Goal: Find specific page/section: Find specific page/section

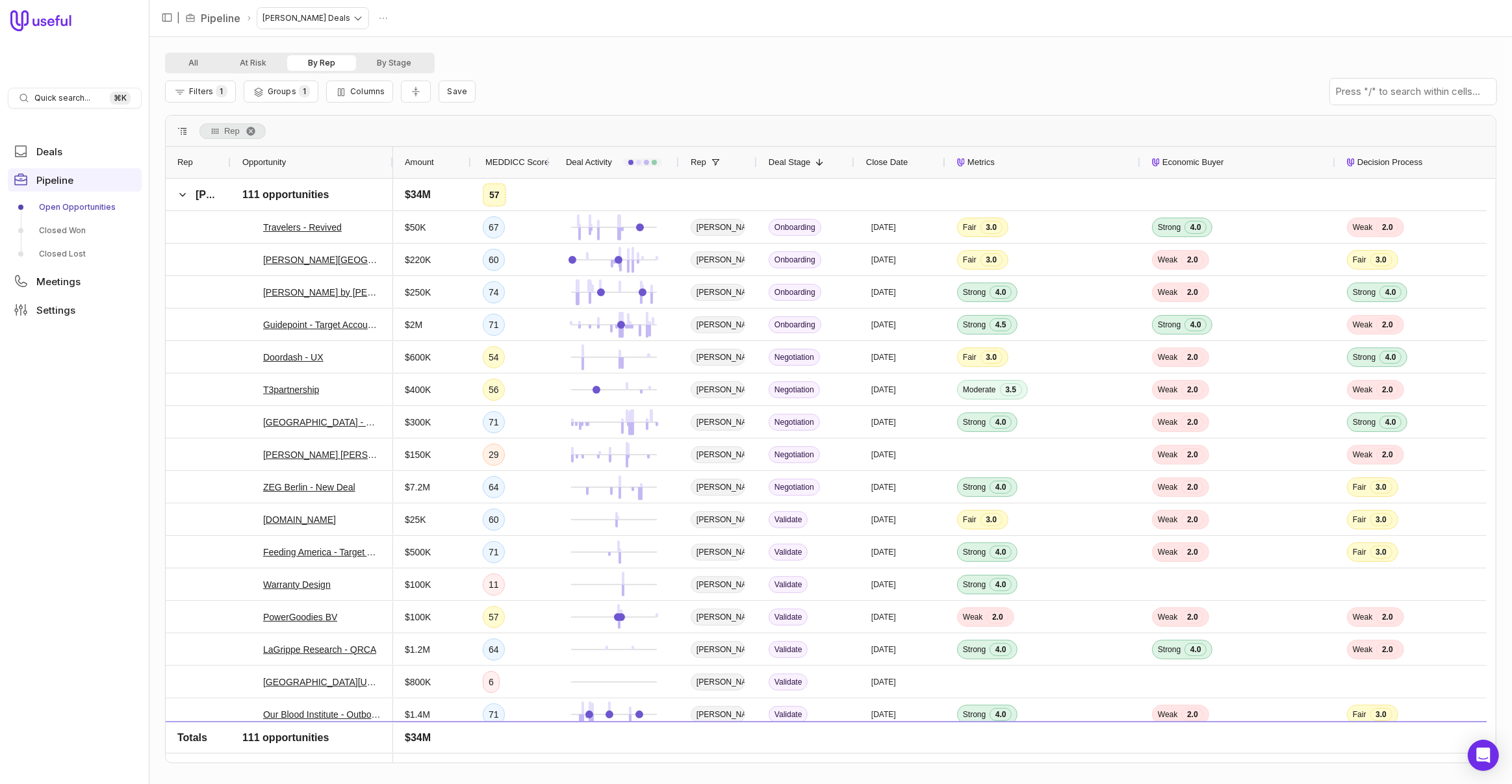
click at [514, 159] on span "MEDDICC Score" at bounding box center [517, 162] width 63 height 15
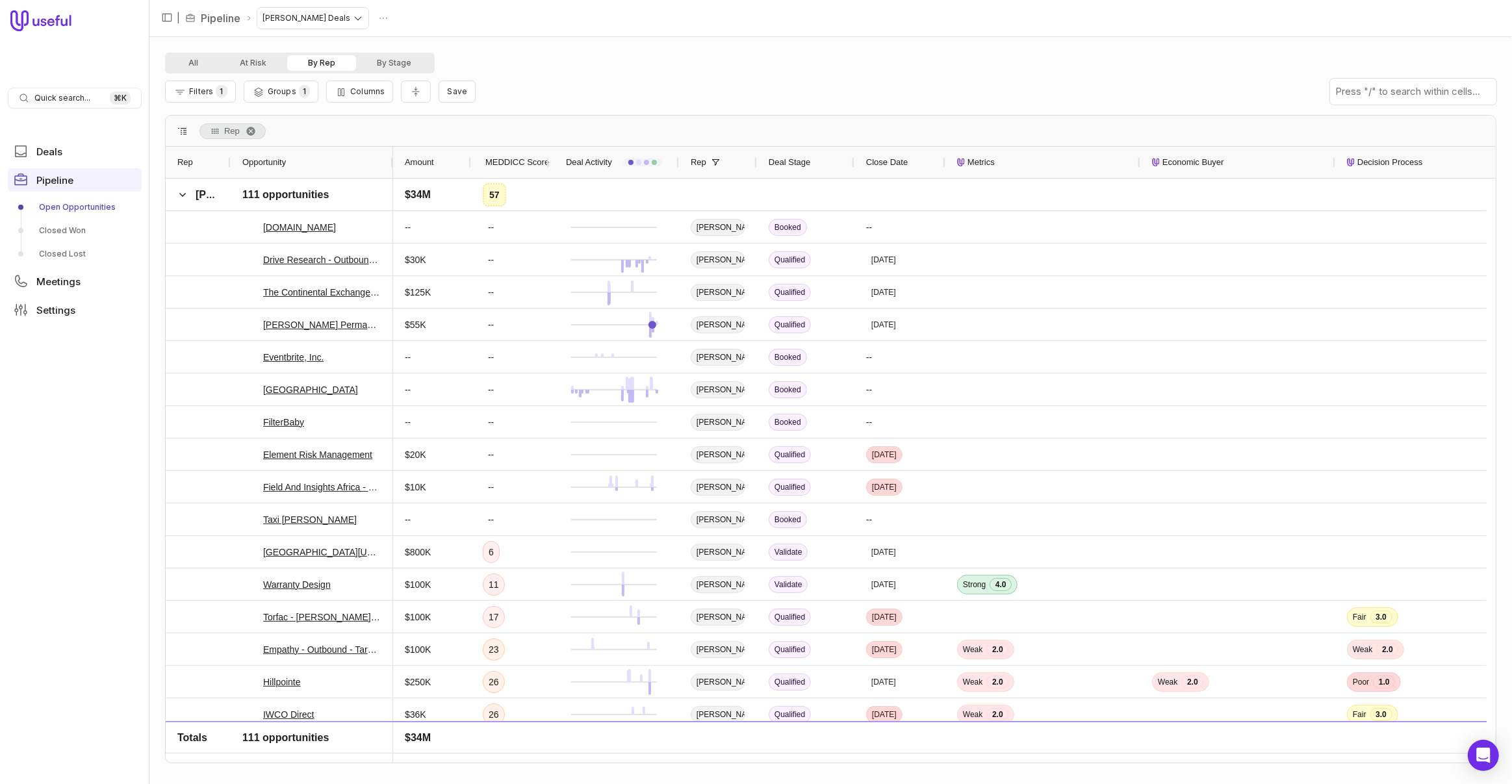
click at [514, 160] on span "MEDDICC Score" at bounding box center [517, 162] width 63 height 15
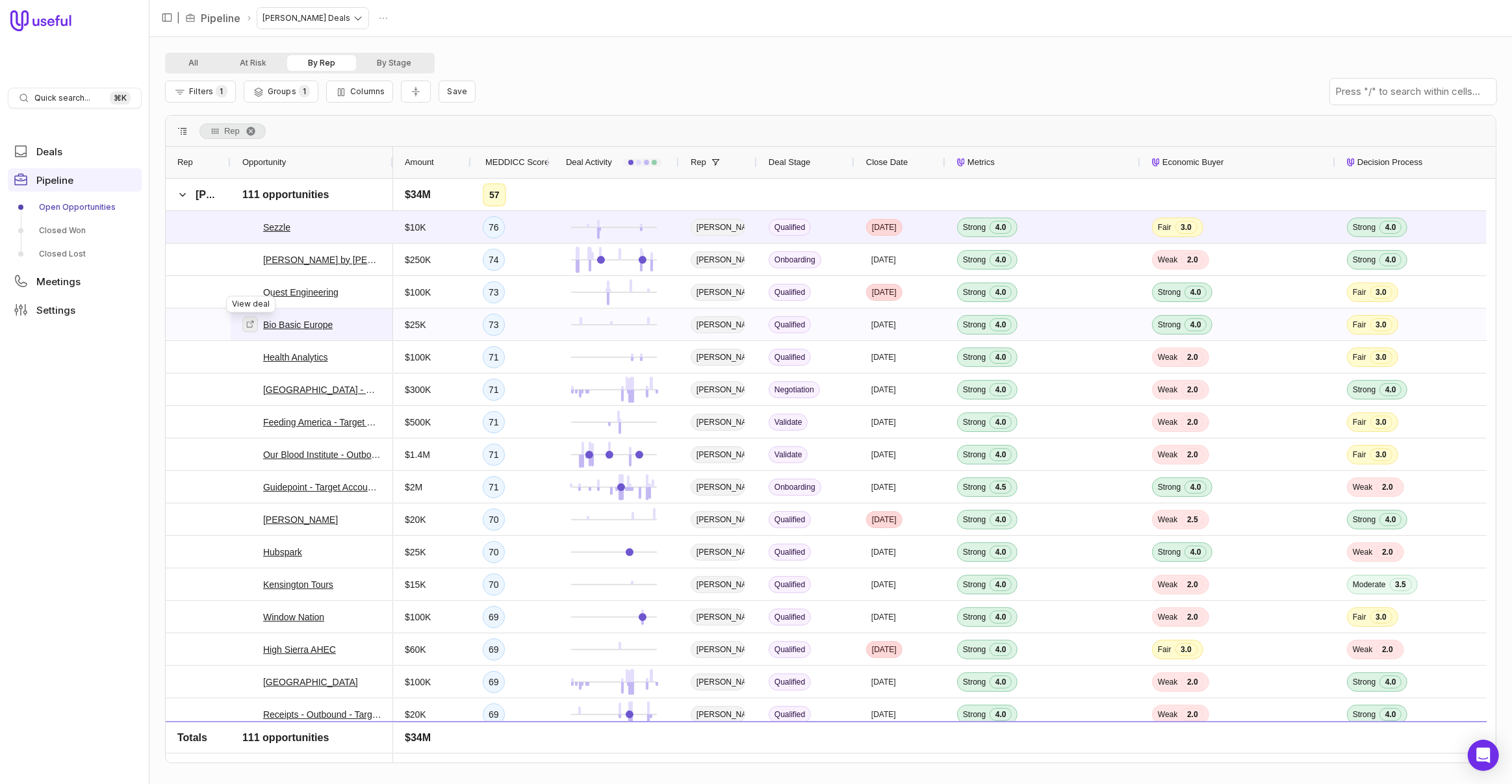
click at [251, 324] on icon at bounding box center [250, 324] width 9 height 9
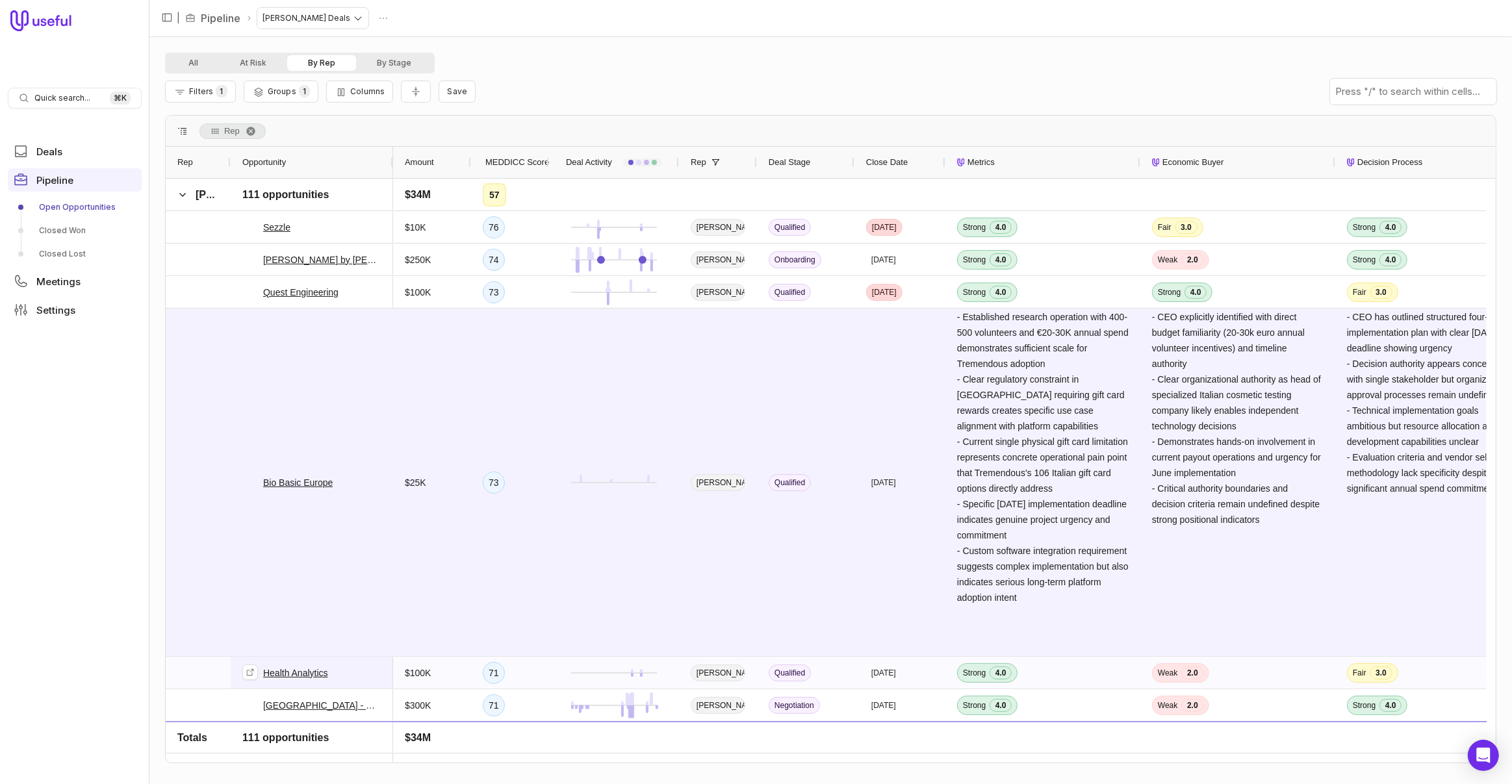
click at [302, 677] on link "Health Analytics" at bounding box center [296, 673] width 65 height 15
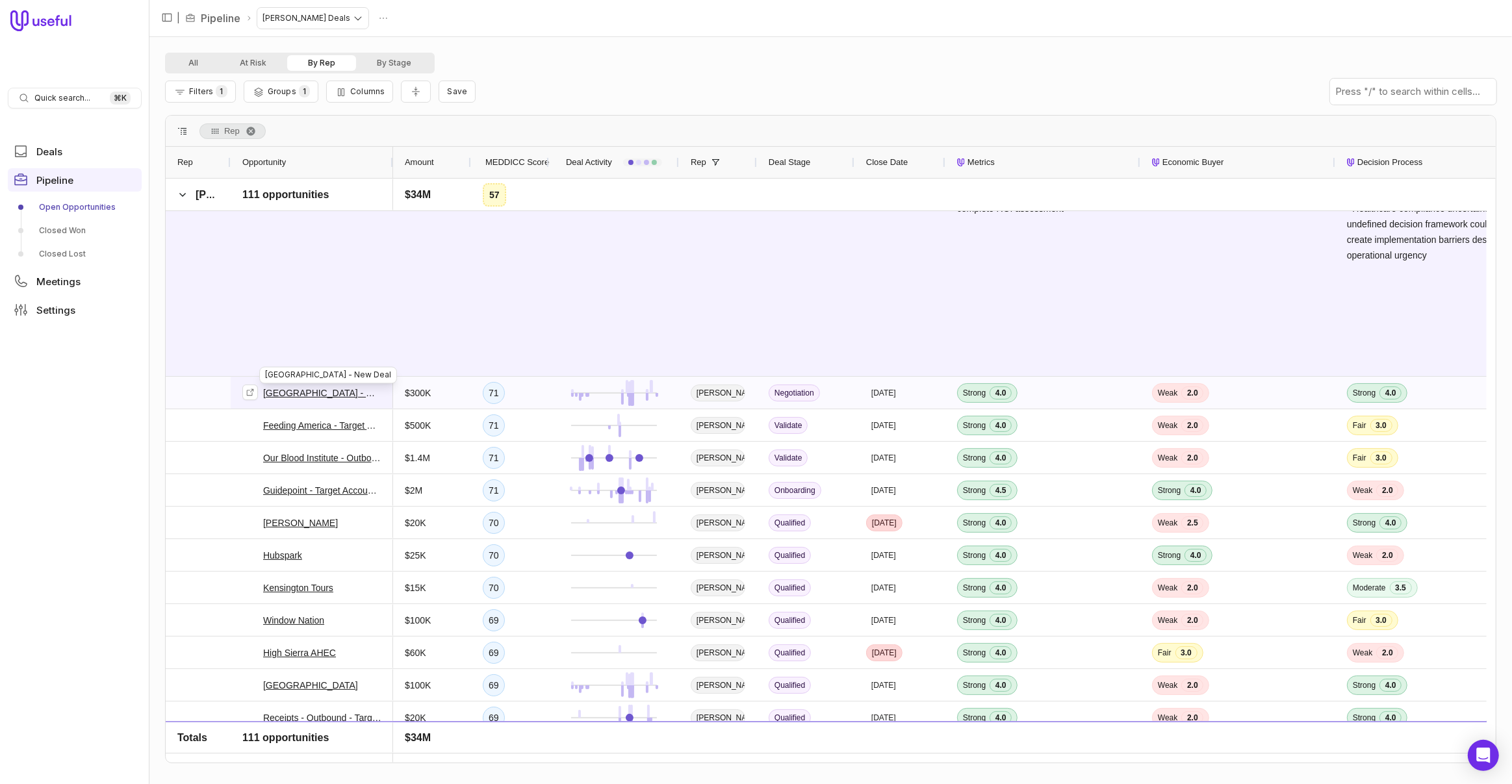
click at [350, 394] on link "Stanford University - New Deal" at bounding box center [322, 393] width 118 height 15
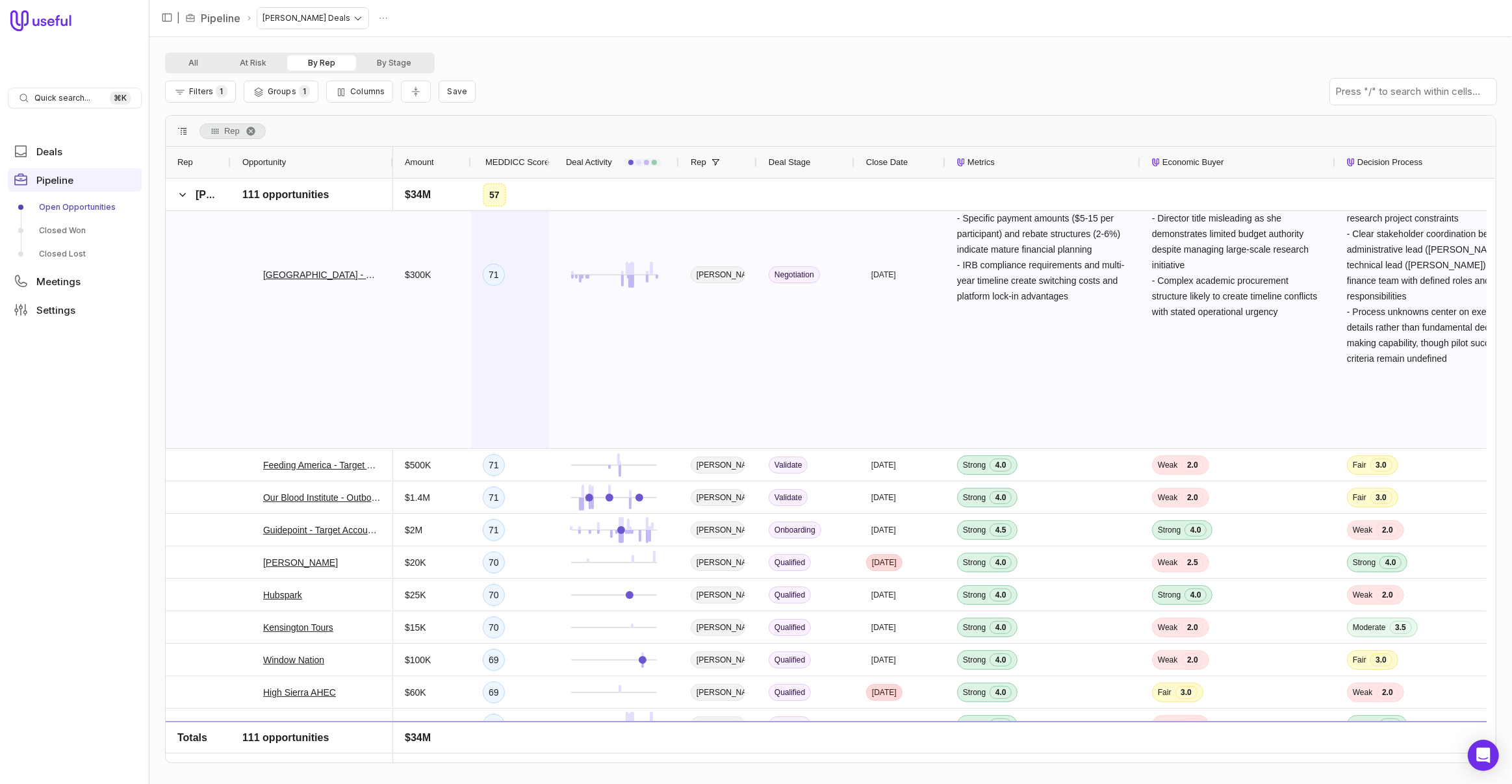
scroll to position [982, 0]
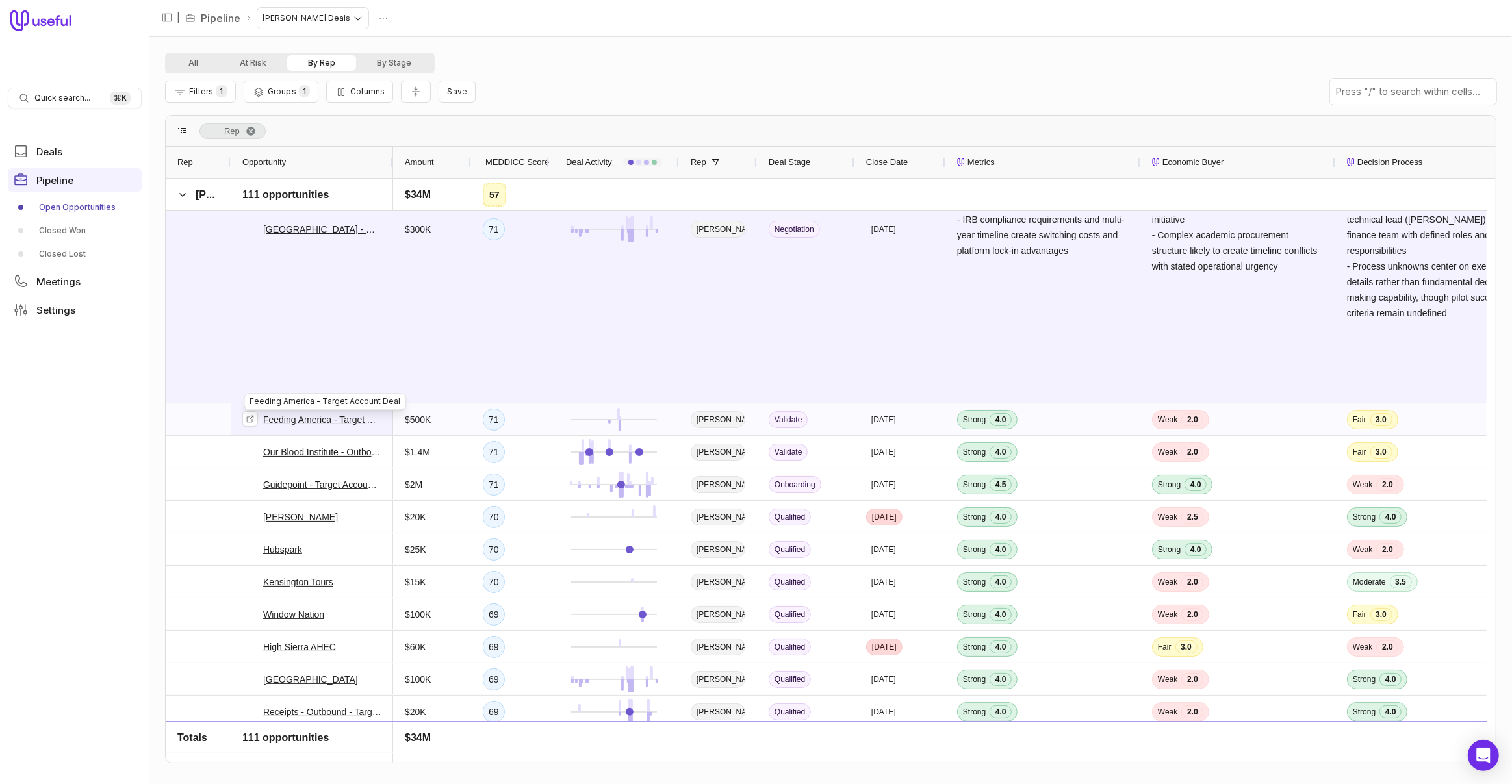
click at [314, 416] on link "Feeding America - Target Account Deal" at bounding box center [322, 420] width 118 height 15
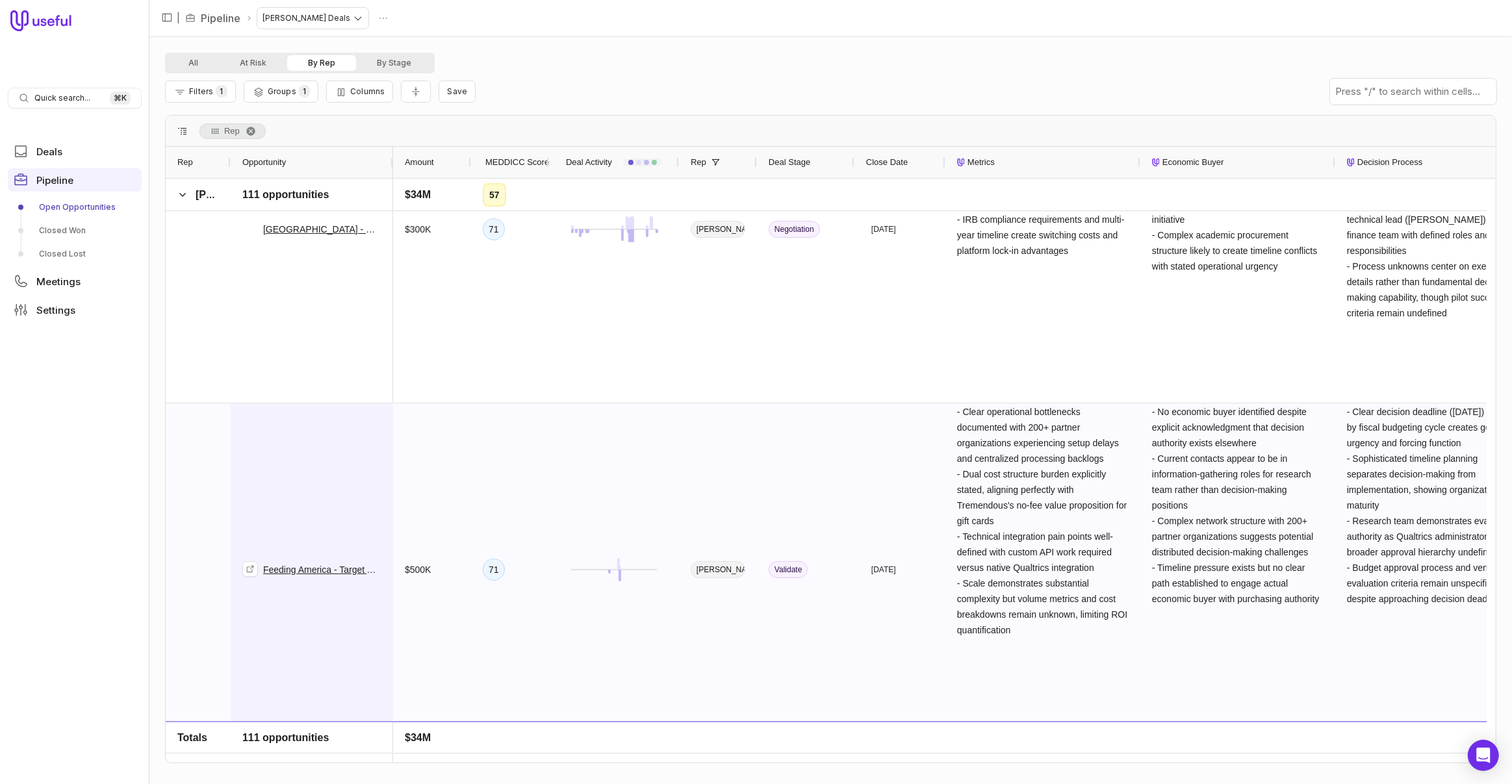
click at [370, 464] on span "Feeding America - Target Account Deal" at bounding box center [312, 569] width 139 height 331
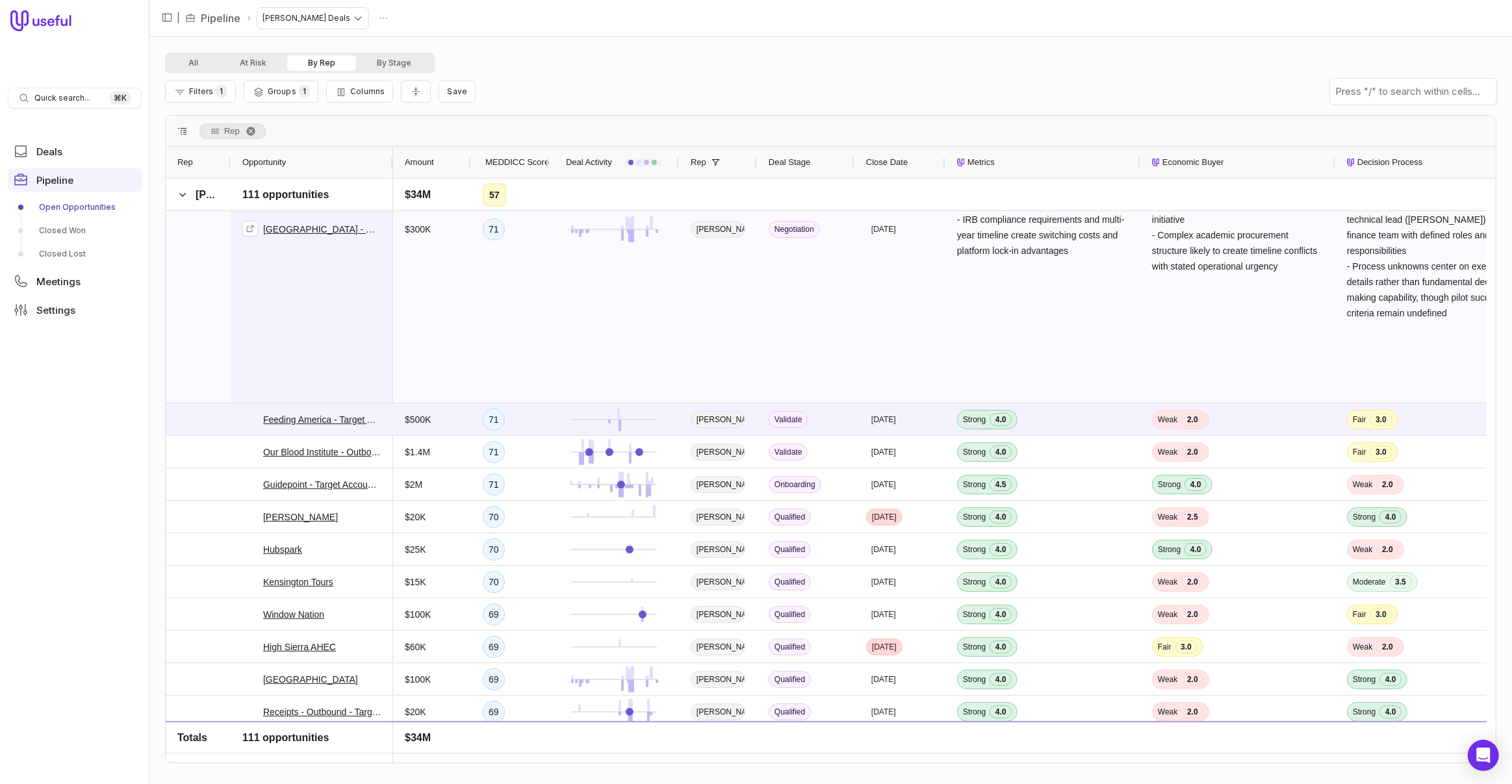
click at [329, 336] on span "Stanford University - New Deal" at bounding box center [312, 229] width 139 height 346
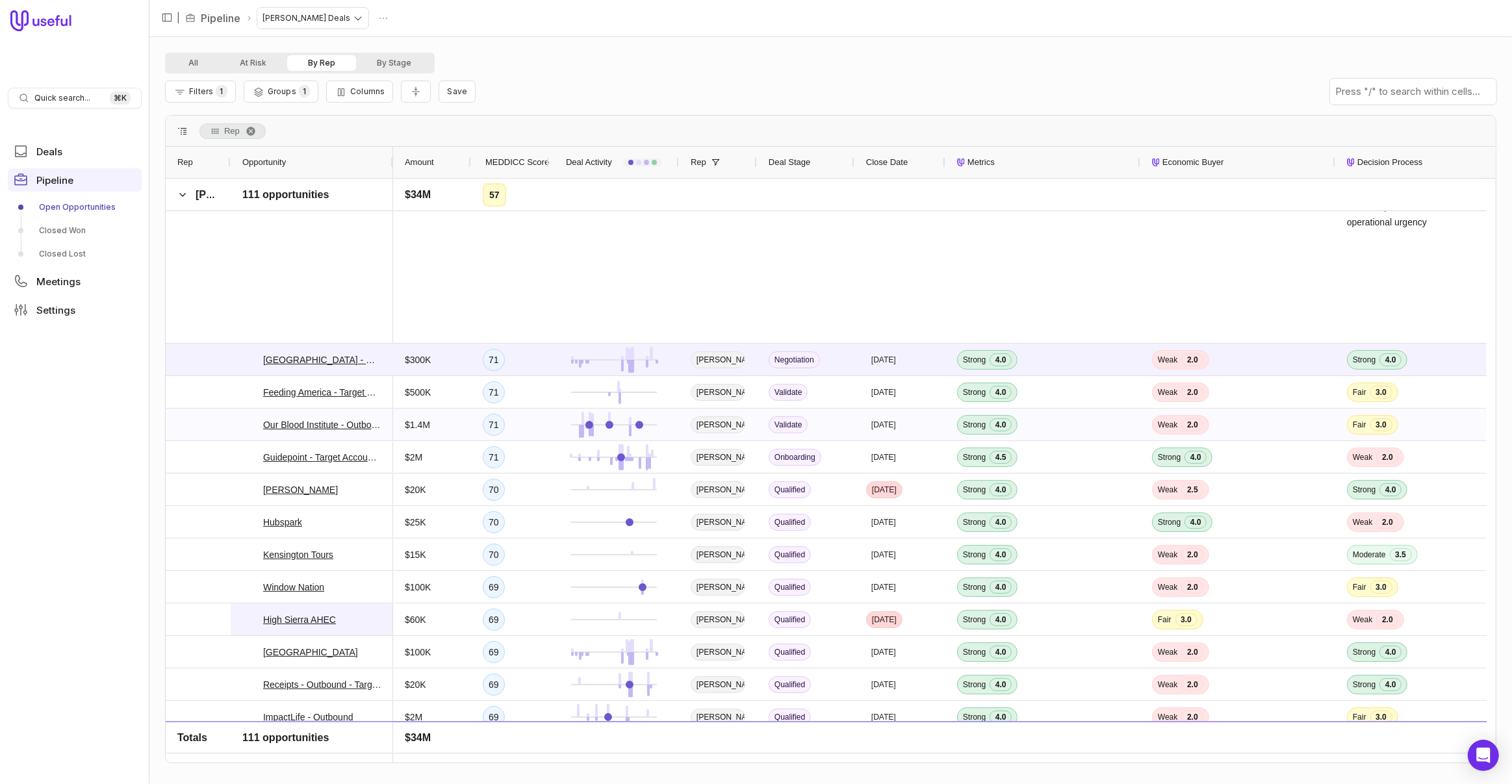
scroll to position [729, 0]
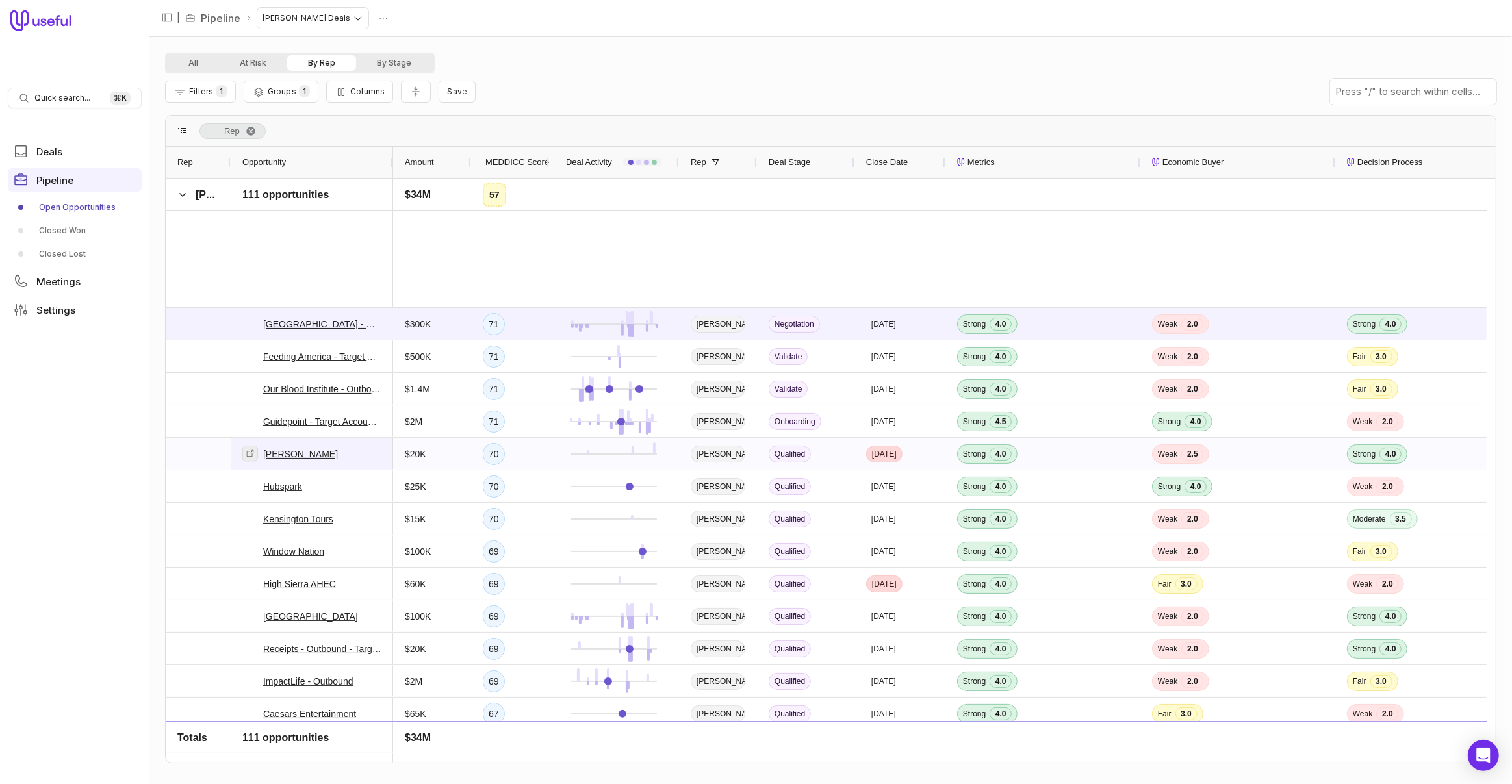
click at [250, 455] on icon at bounding box center [250, 453] width 9 height 9
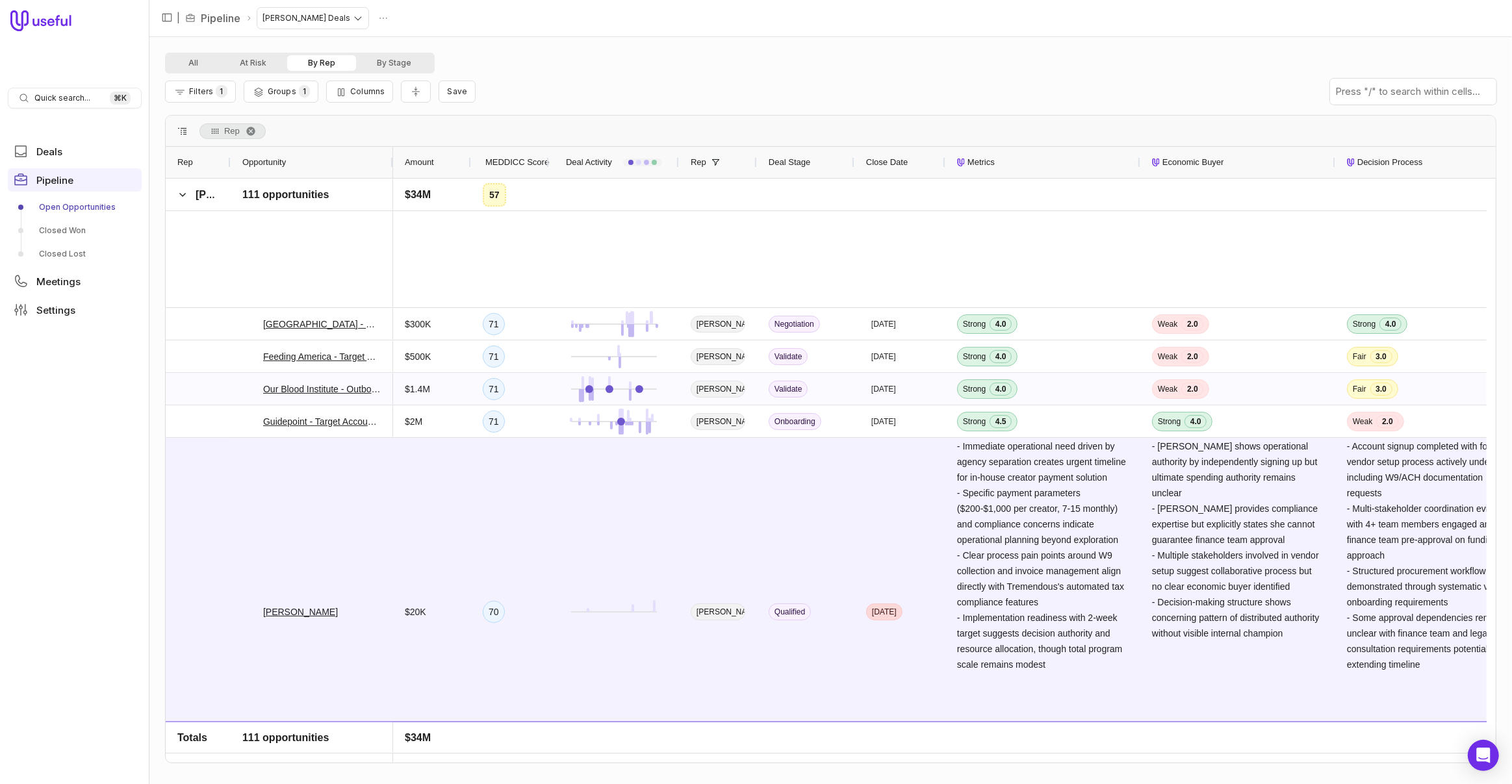
click at [196, 480] on div at bounding box center [198, 612] width 65 height 347
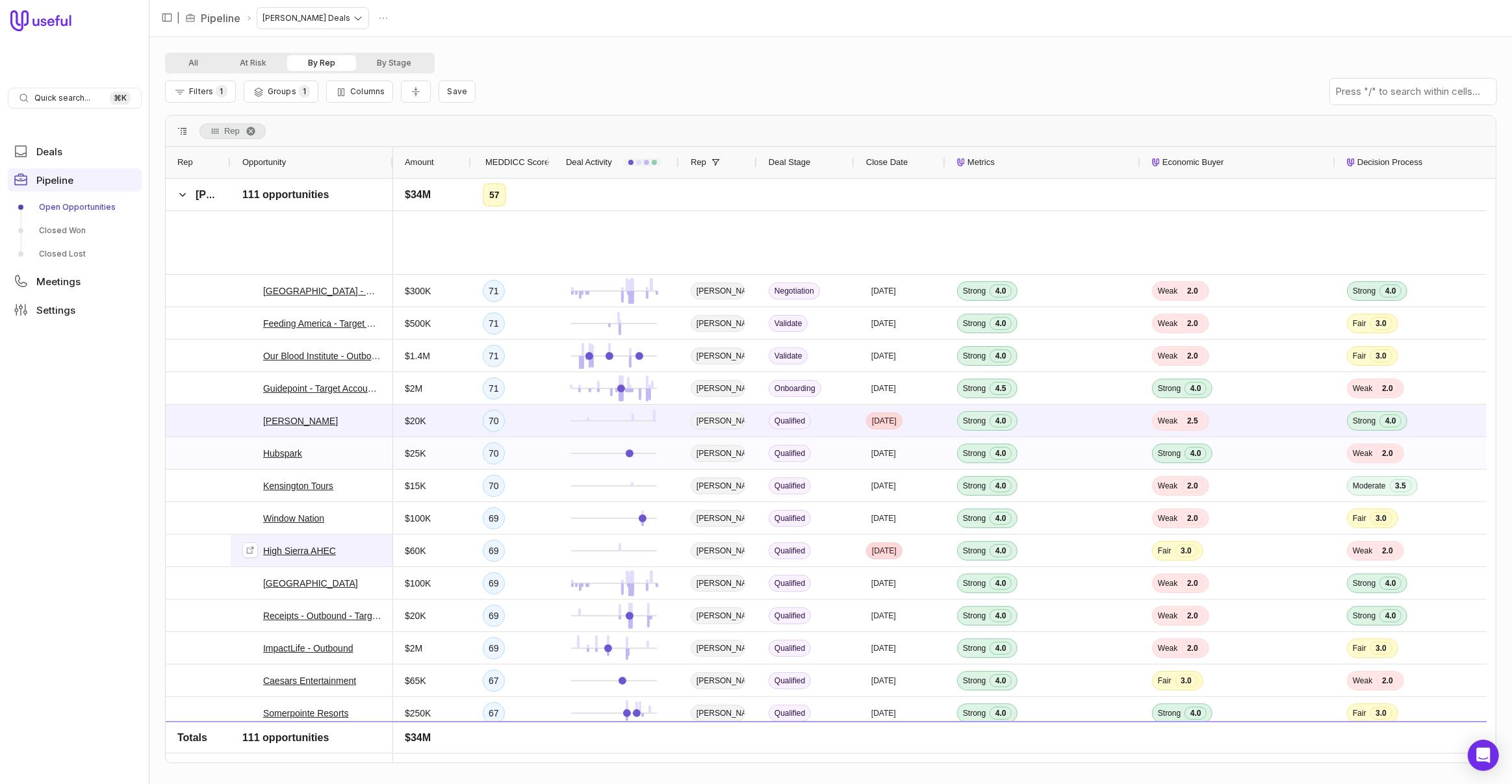
scroll to position [839, 0]
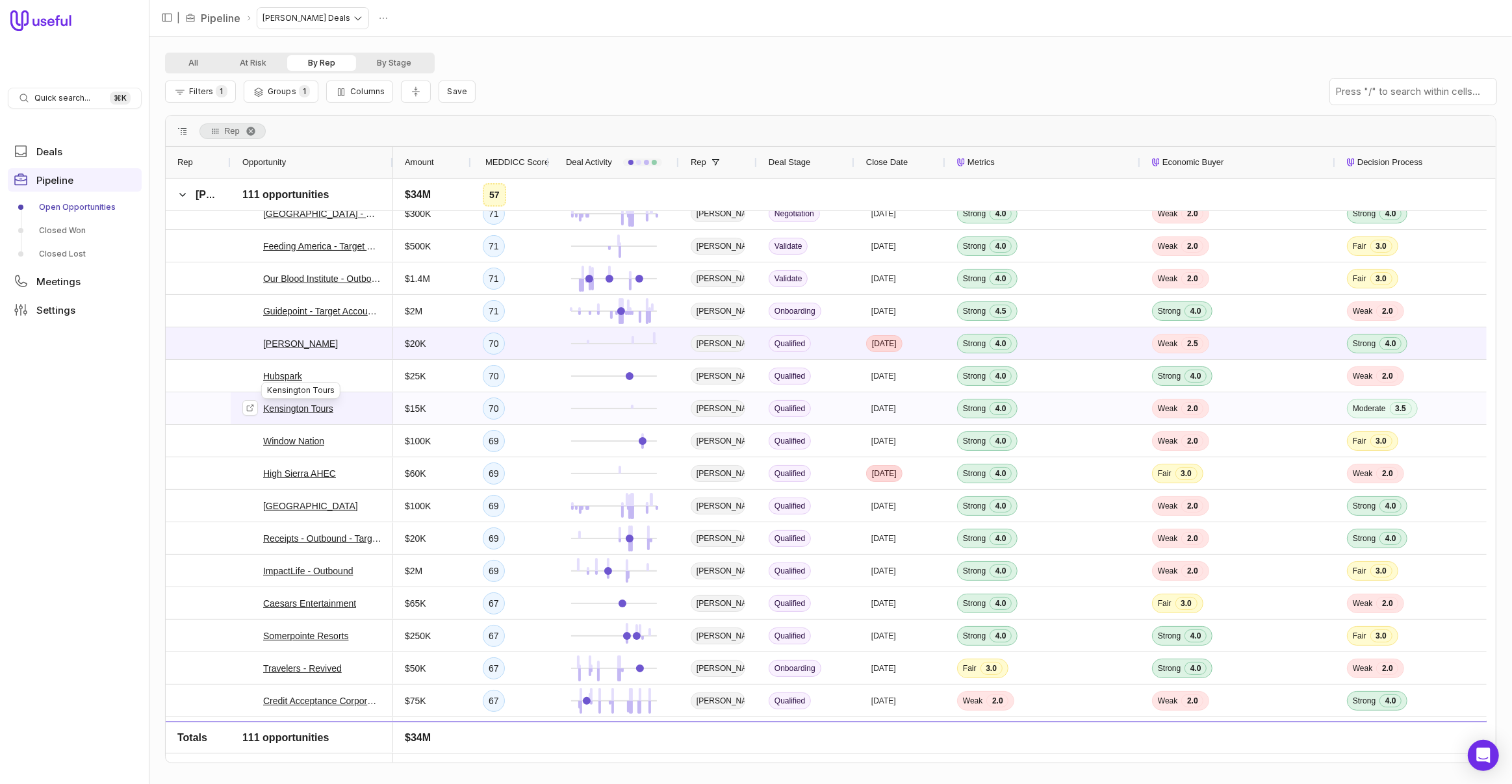
click at [303, 406] on link "Kensington Tours" at bounding box center [298, 408] width 70 height 15
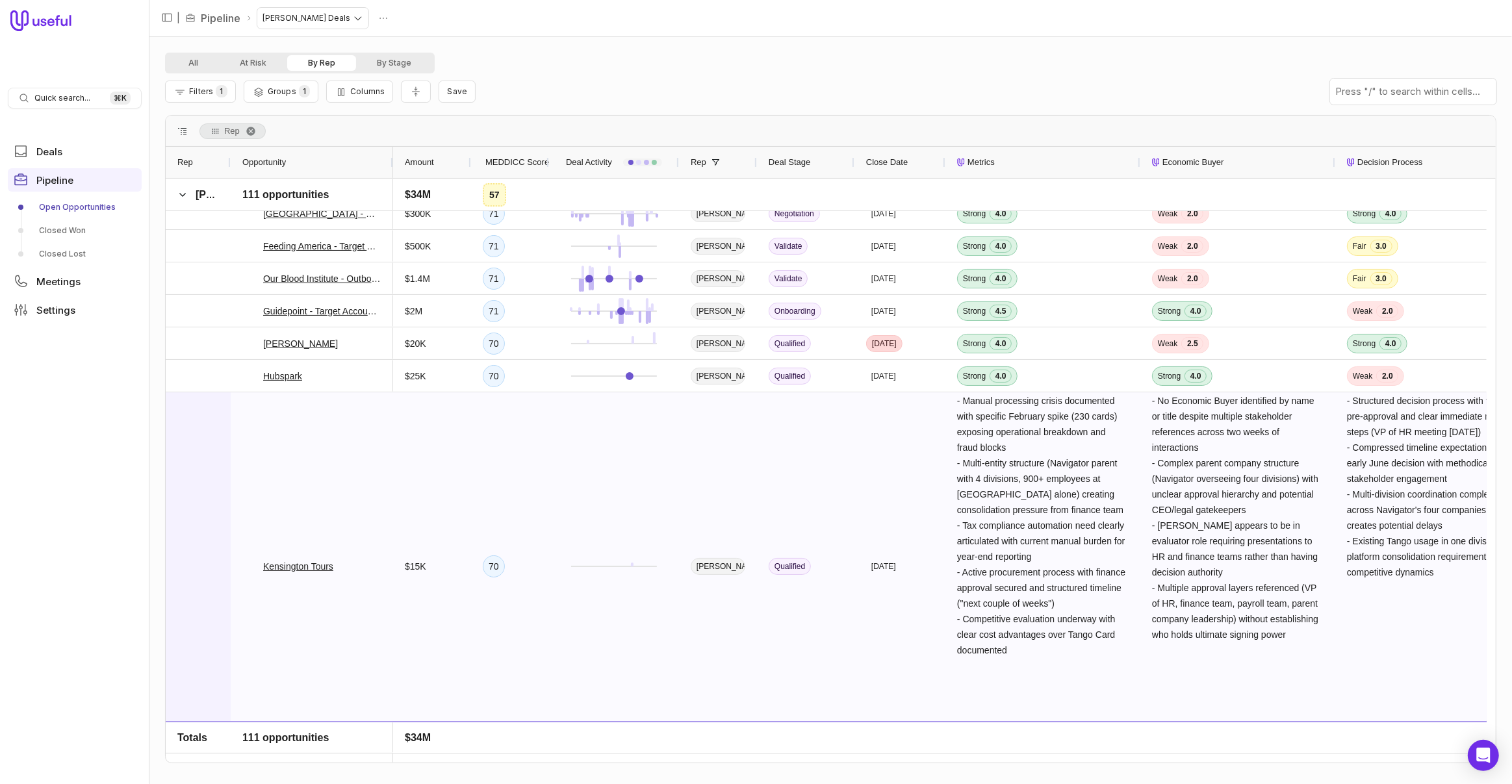
click at [216, 458] on div at bounding box center [198, 566] width 65 height 347
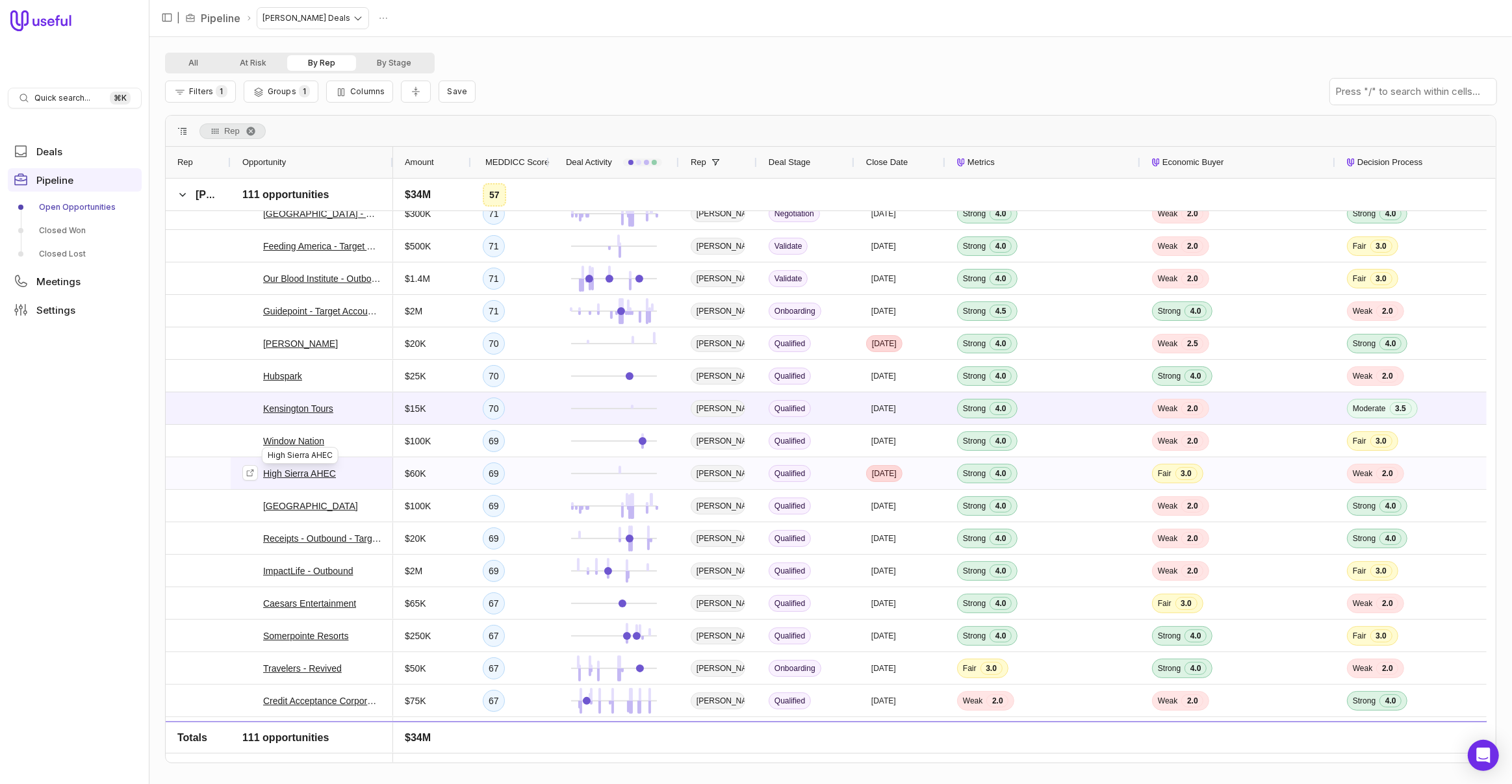
click at [300, 473] on link "High Sierra AHEC" at bounding box center [299, 473] width 72 height 15
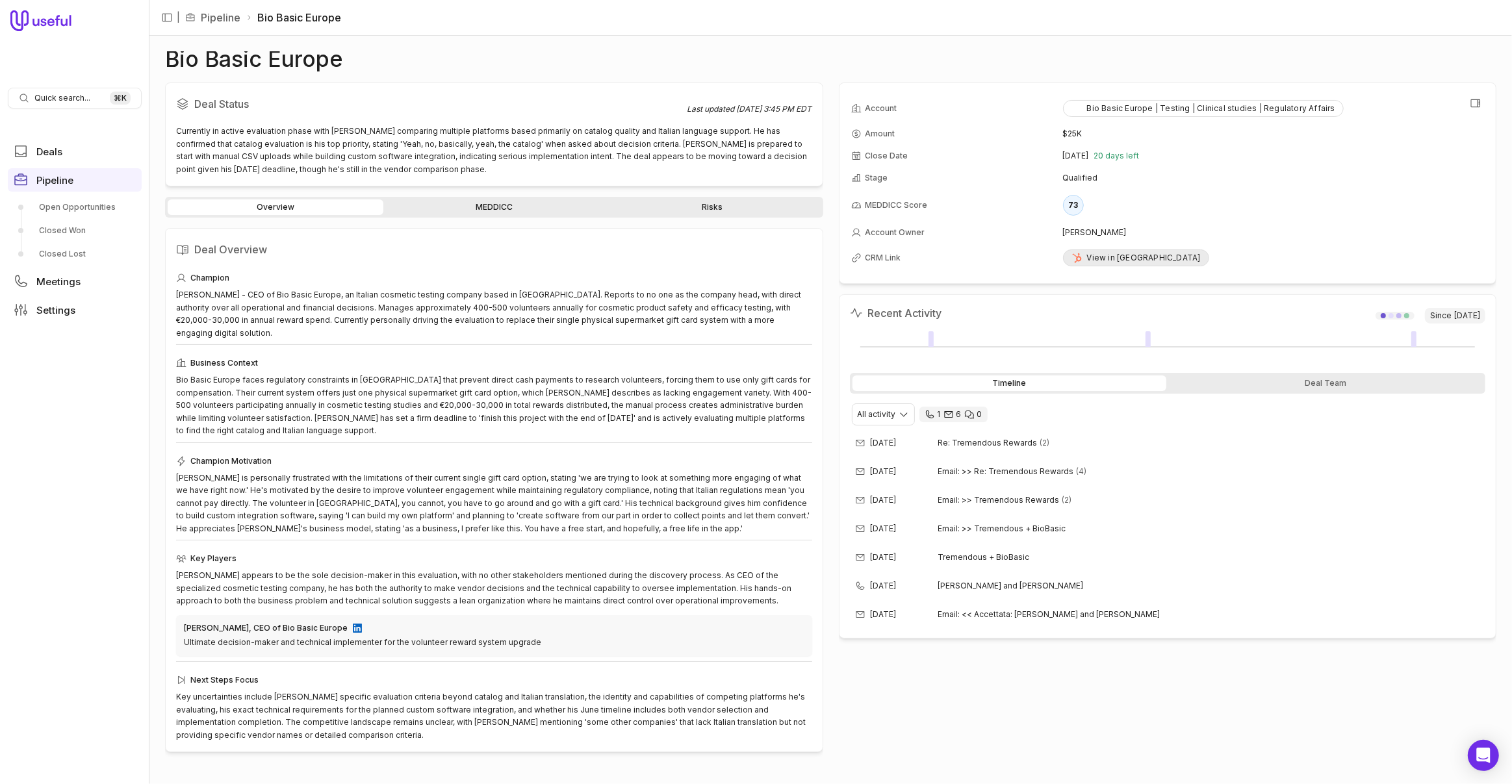
click at [1118, 261] on div "View in [GEOGRAPHIC_DATA]" at bounding box center [1136, 258] width 129 height 11
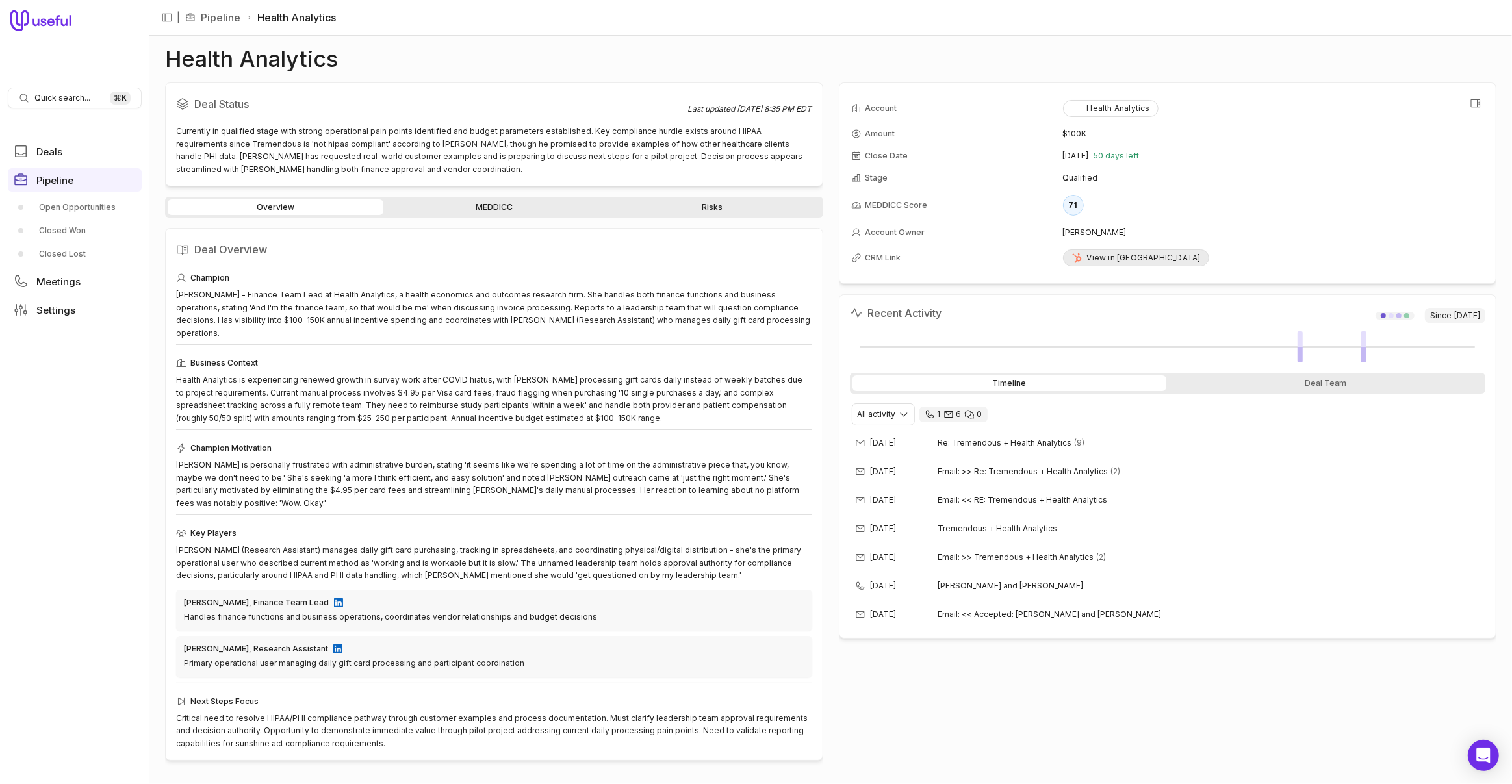
click at [1100, 254] on div "View in [GEOGRAPHIC_DATA]" at bounding box center [1136, 258] width 129 height 11
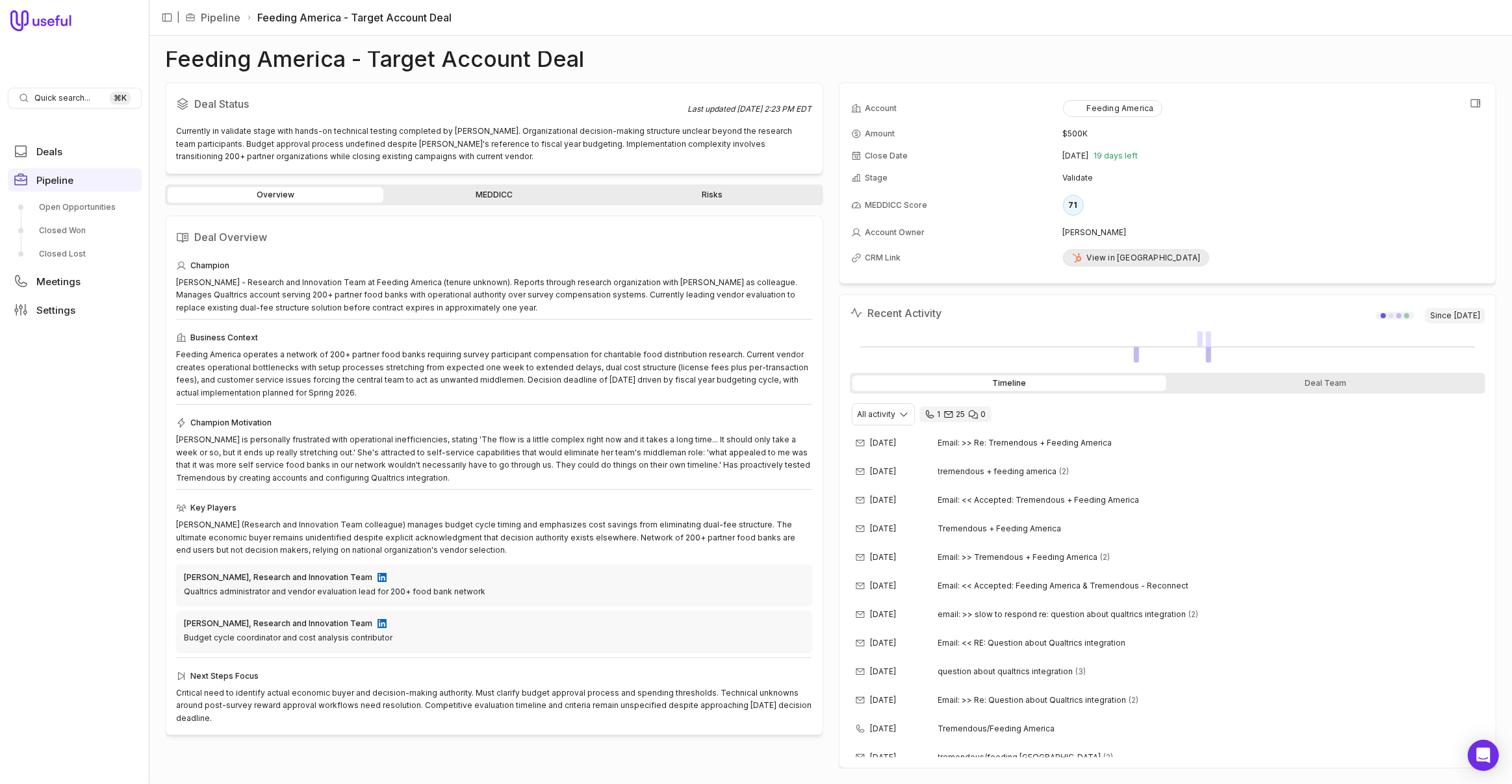
click at [1106, 253] on div "View in [GEOGRAPHIC_DATA]" at bounding box center [1136, 258] width 129 height 11
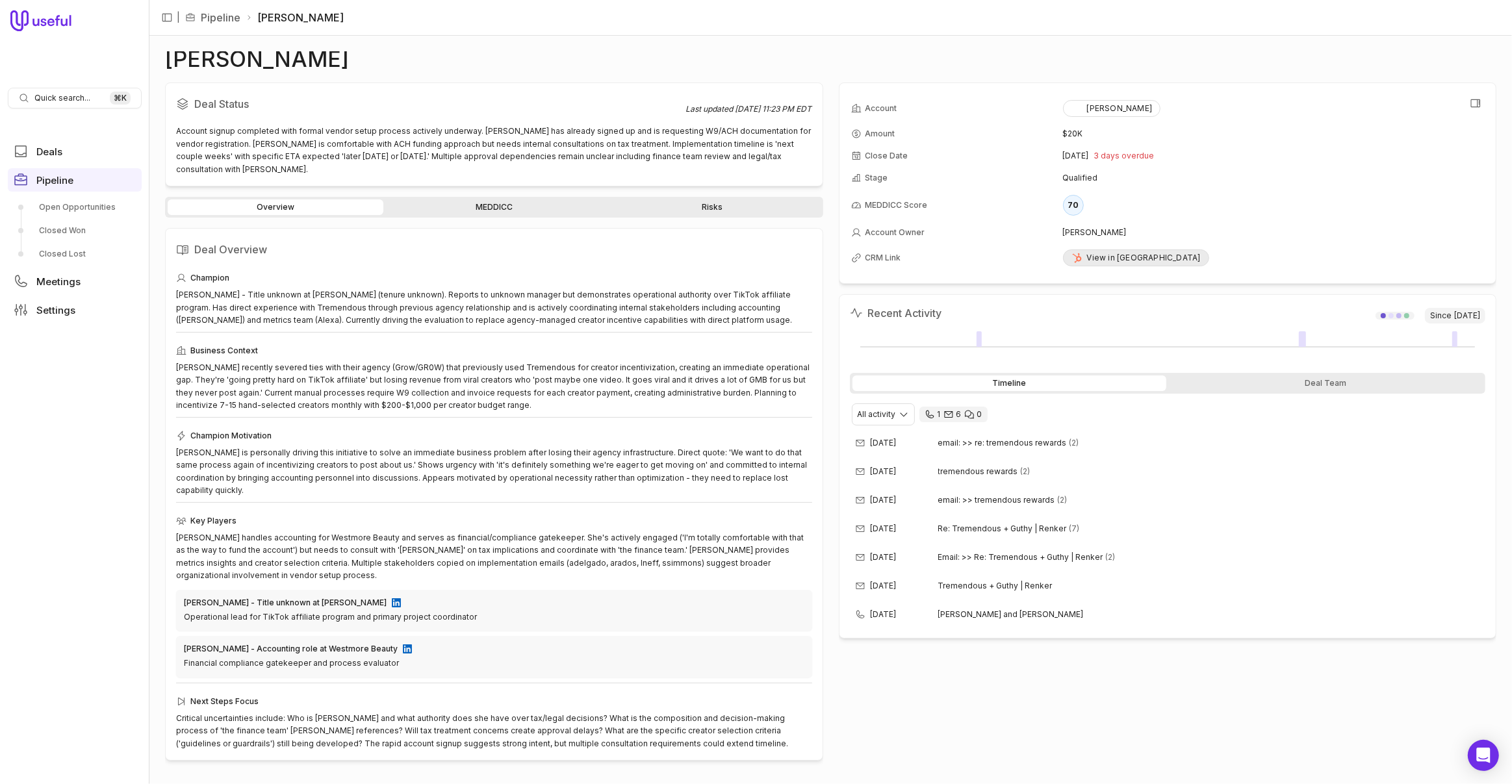
click at [1101, 250] on link "View in [GEOGRAPHIC_DATA]" at bounding box center [1136, 258] width 146 height 17
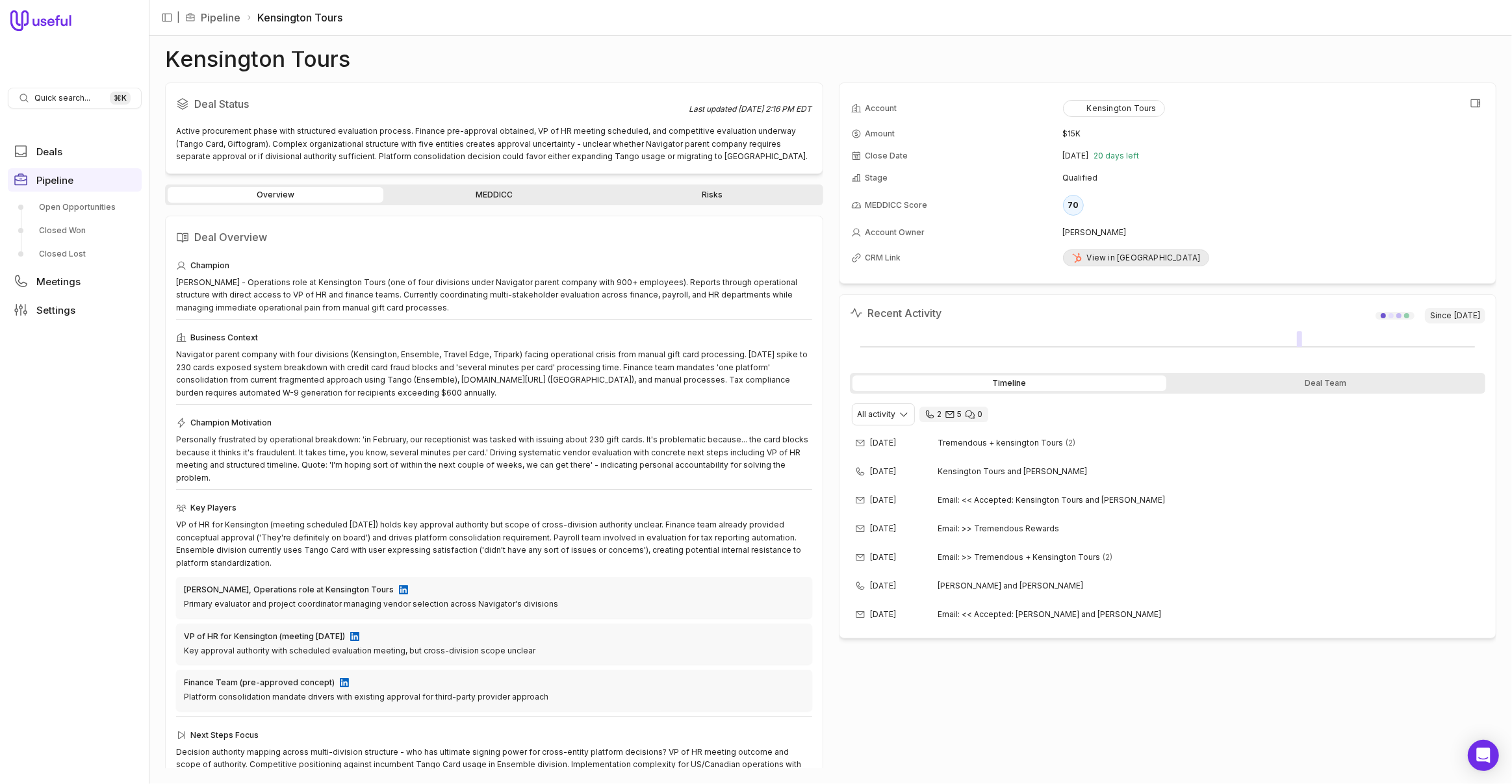
click at [1131, 253] on div "View in [GEOGRAPHIC_DATA]" at bounding box center [1136, 258] width 129 height 11
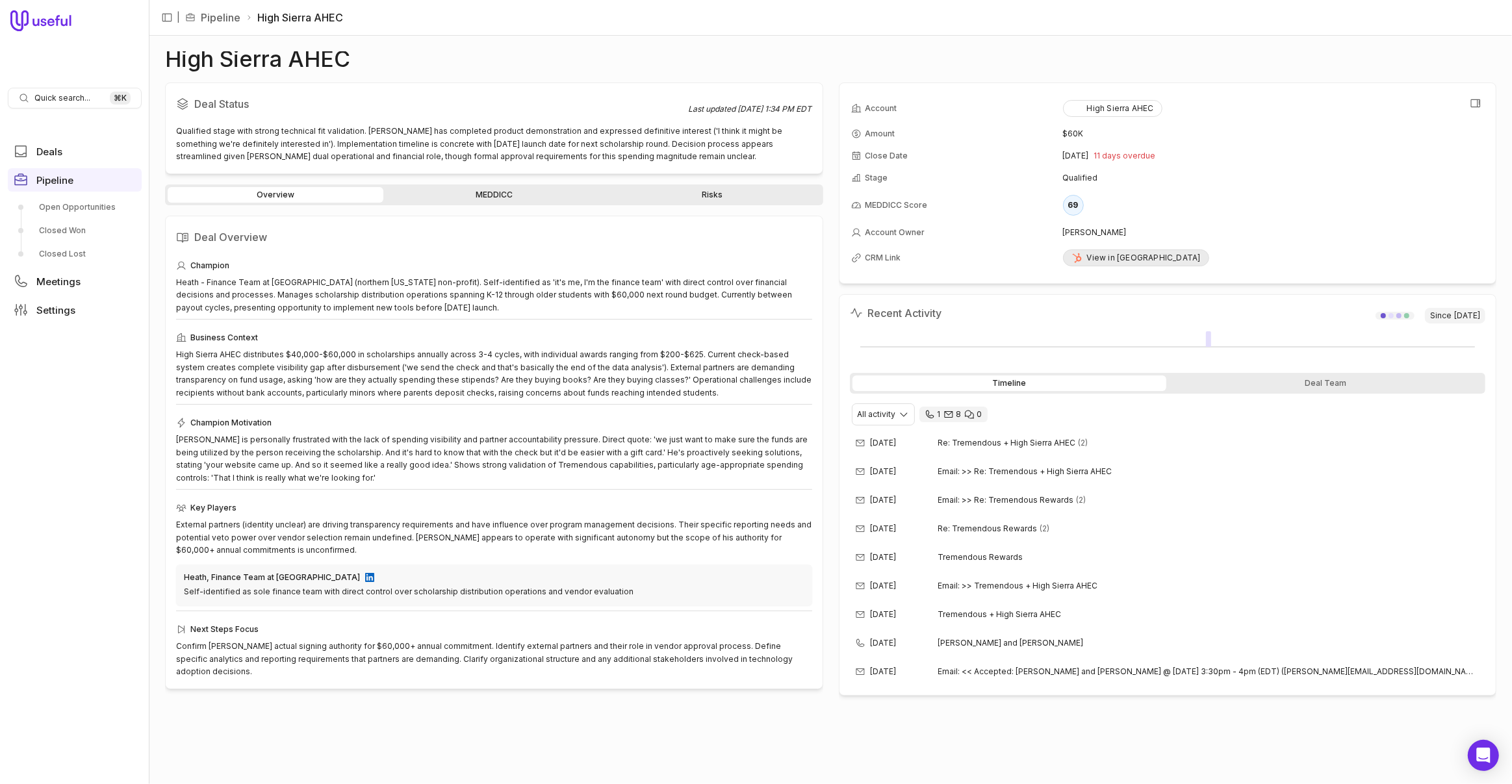
click at [1087, 259] on div "View in [GEOGRAPHIC_DATA]" at bounding box center [1136, 258] width 129 height 11
